Goal: Find specific page/section: Find specific page/section

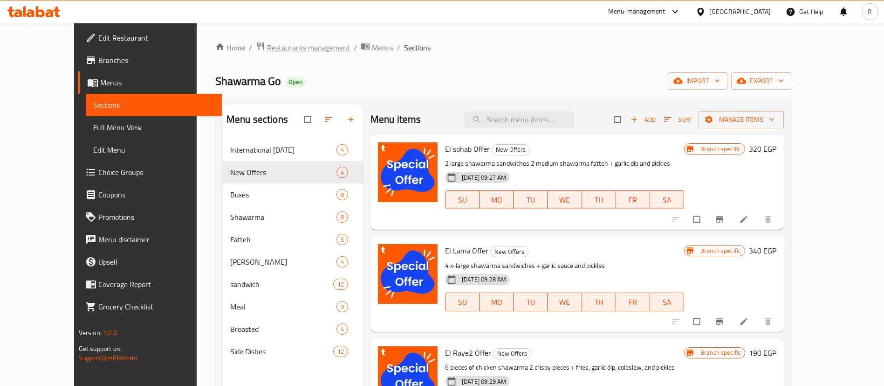
click at [267, 42] on span "Restaurants management" at bounding box center [308, 47] width 83 height 11
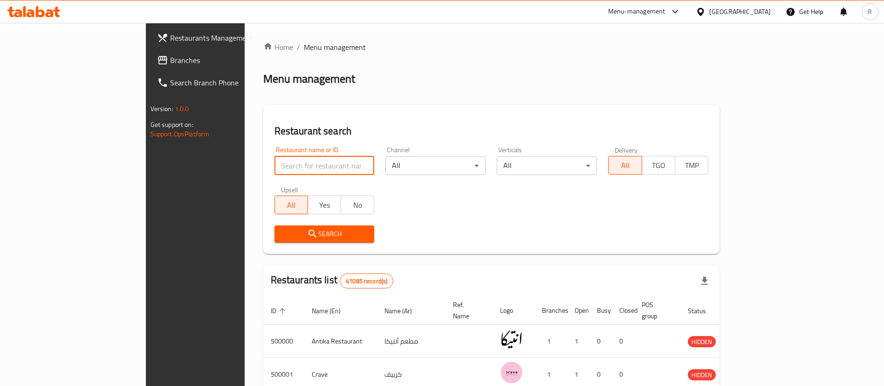
click at [297, 166] on input "search" at bounding box center [325, 165] width 100 height 19
type input "vapore"
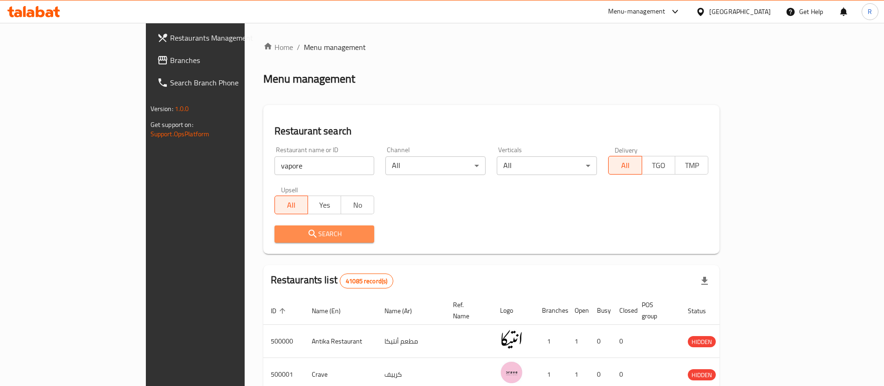
click at [294, 228] on span "Search" at bounding box center [324, 234] width 85 height 12
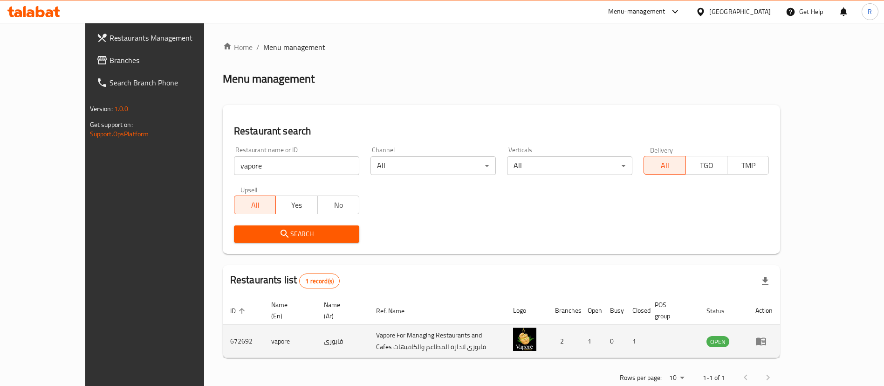
click at [767, 338] on icon "enhanced table" at bounding box center [761, 342] width 10 height 8
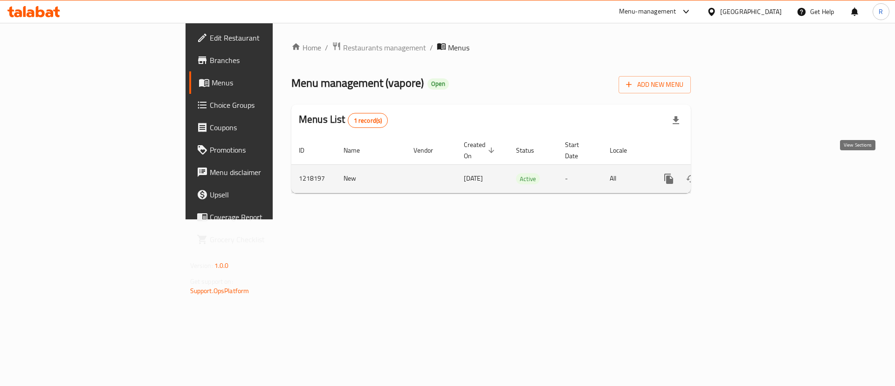
click at [747, 175] on link "enhanced table" at bounding box center [736, 178] width 22 height 22
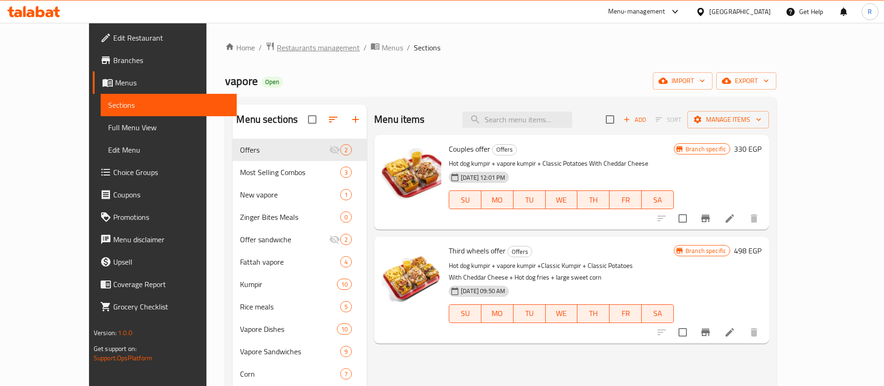
click at [277, 42] on span "Restaurants management" at bounding box center [318, 47] width 83 height 11
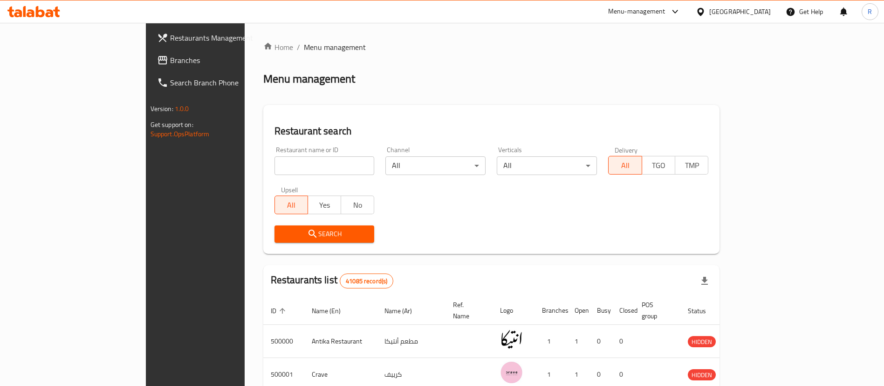
click at [298, 167] on input "search" at bounding box center [325, 165] width 100 height 19
type input "vapore"
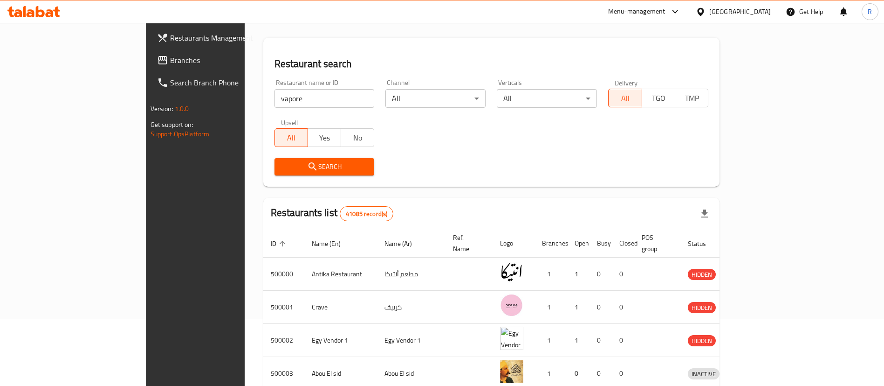
click at [308, 172] on span "Search" at bounding box center [324, 167] width 85 height 12
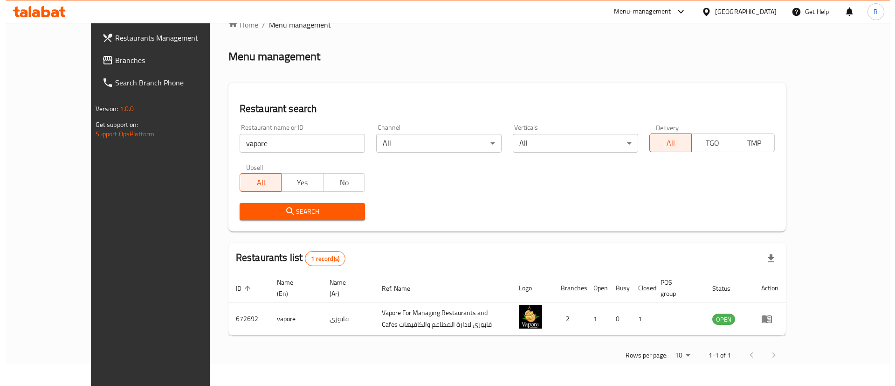
scroll to position [0, 0]
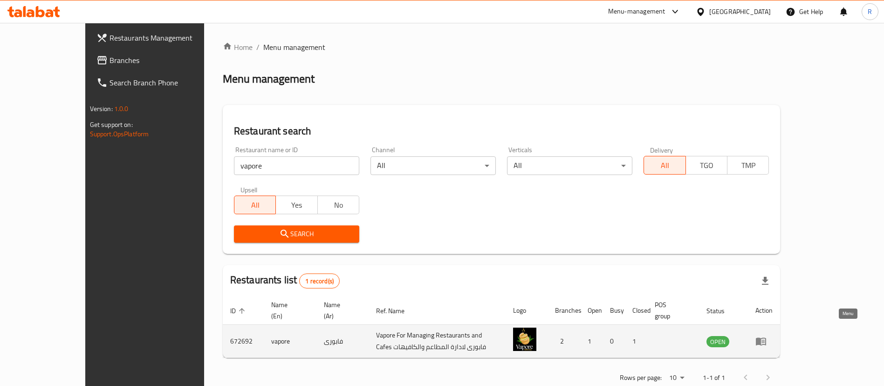
click at [767, 338] on icon "enhanced table" at bounding box center [761, 342] width 10 height 8
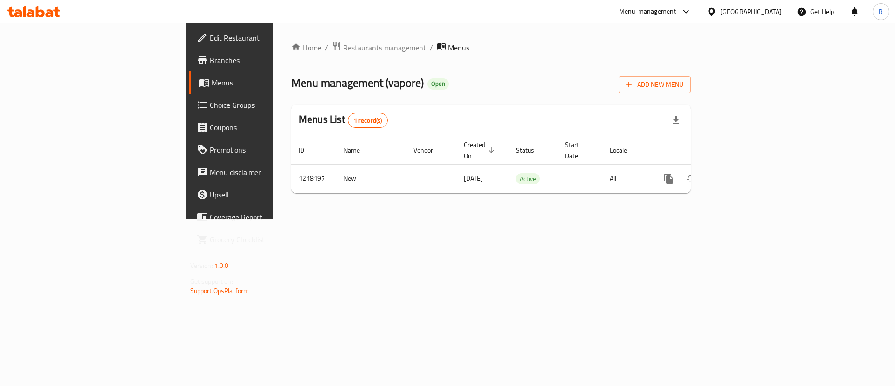
click at [210, 63] on span "Branches" at bounding box center [269, 60] width 118 height 11
